Goal: Find specific page/section: Find specific page/section

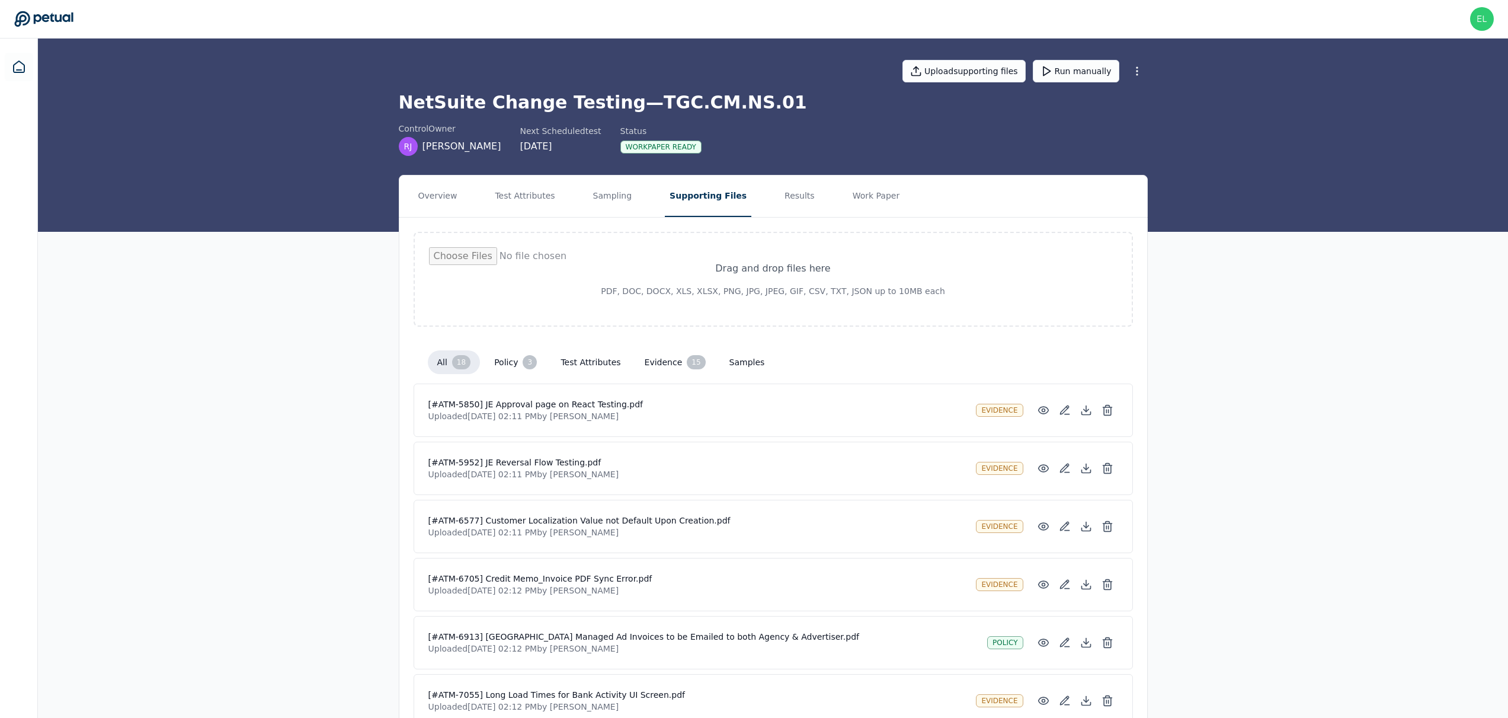
scroll to position [264, 0]
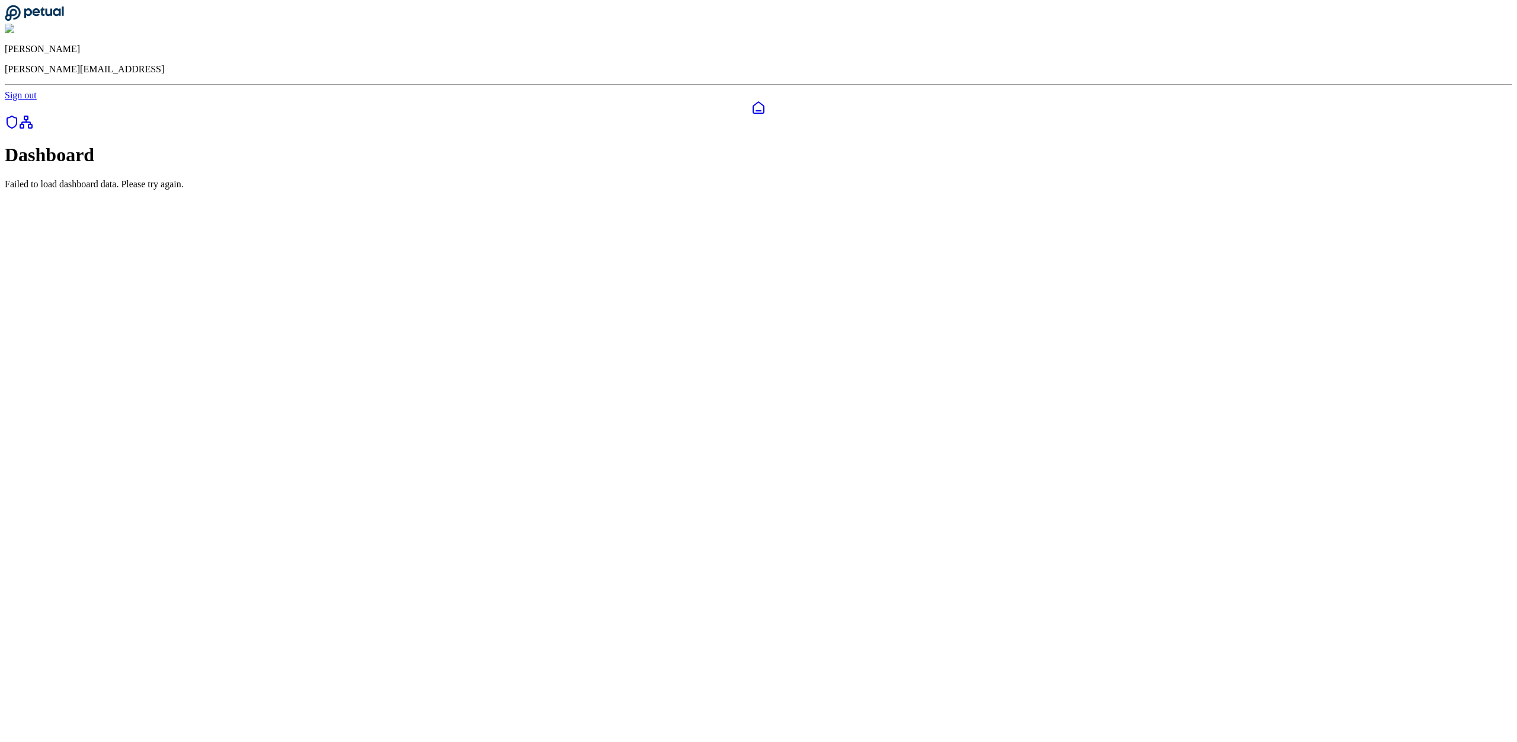
drag, startPoint x: 22, startPoint y: 101, endPoint x: 19, endPoint y: 88, distance: 13.4
click at [19, 115] on icon at bounding box center [12, 122] width 14 height 14
click at [747, 101] on icon at bounding box center [754, 108] width 14 height 14
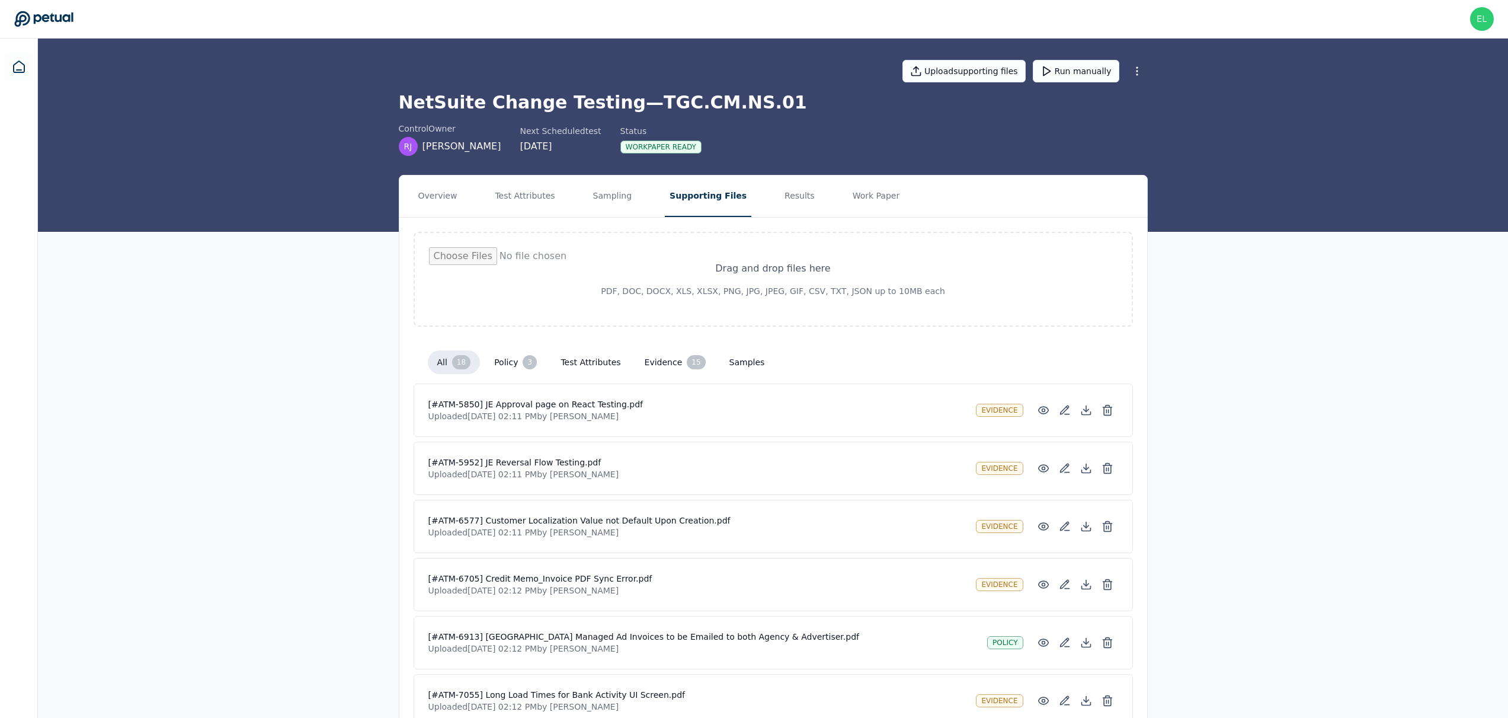
scroll to position [264, 0]
